Goal: Task Accomplishment & Management: Use online tool/utility

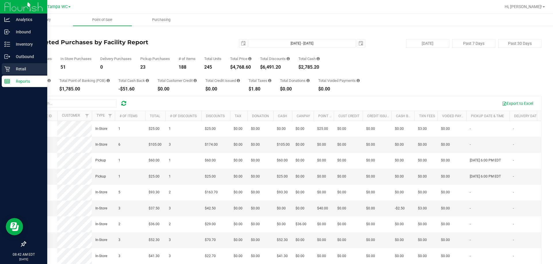
click at [7, 72] on icon at bounding box center [7, 69] width 6 height 6
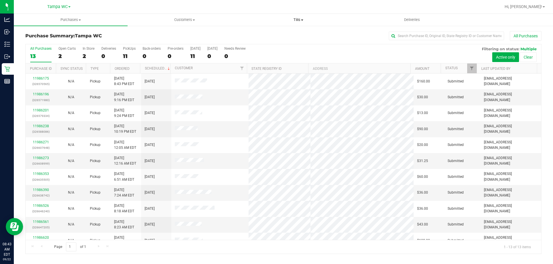
click at [297, 18] on span "Tills" at bounding box center [297, 19] width 113 height 5
click at [248, 33] on span "Manage tills" at bounding box center [260, 34] width 39 height 5
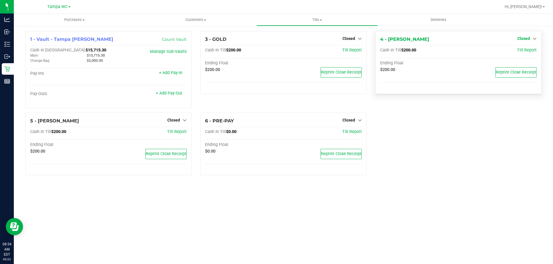
click at [524, 39] on span "Closed" at bounding box center [523, 38] width 13 height 5
click at [531, 49] on div "Open Till" at bounding box center [523, 50] width 43 height 7
click at [524, 54] on div "Open Till" at bounding box center [523, 50] width 43 height 7
click at [525, 51] on link "Open Till" at bounding box center [522, 50] width 15 height 5
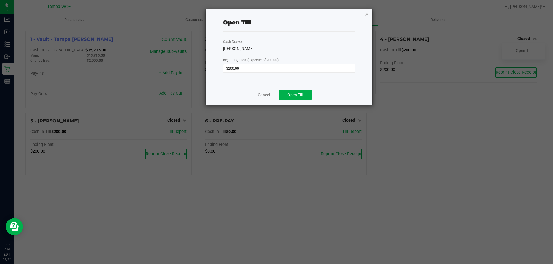
click at [258, 95] on link "Cancel" at bounding box center [264, 95] width 12 height 6
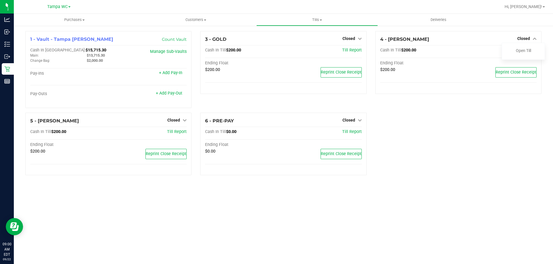
click at [130, 187] on div "Purchases Summary of purchases Fulfillment All purchases Customers All customer…" at bounding box center [283, 139] width 539 height 251
click at [175, 120] on span "Closed" at bounding box center [173, 120] width 13 height 5
click at [172, 132] on link "Open Till" at bounding box center [173, 132] width 15 height 5
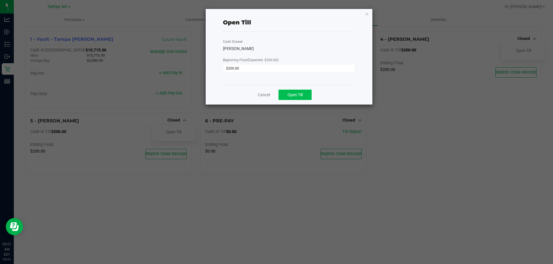
click at [296, 94] on span "Open Till" at bounding box center [294, 95] width 15 height 5
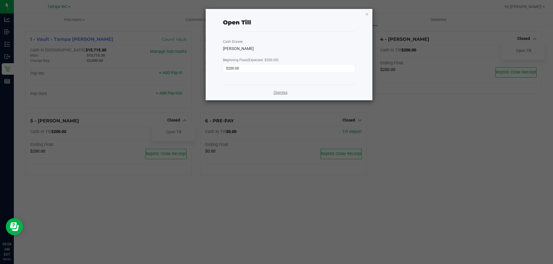
click at [273, 91] on link "Dismiss" at bounding box center [280, 93] width 14 height 6
